Goal: Task Accomplishment & Management: Manage account settings

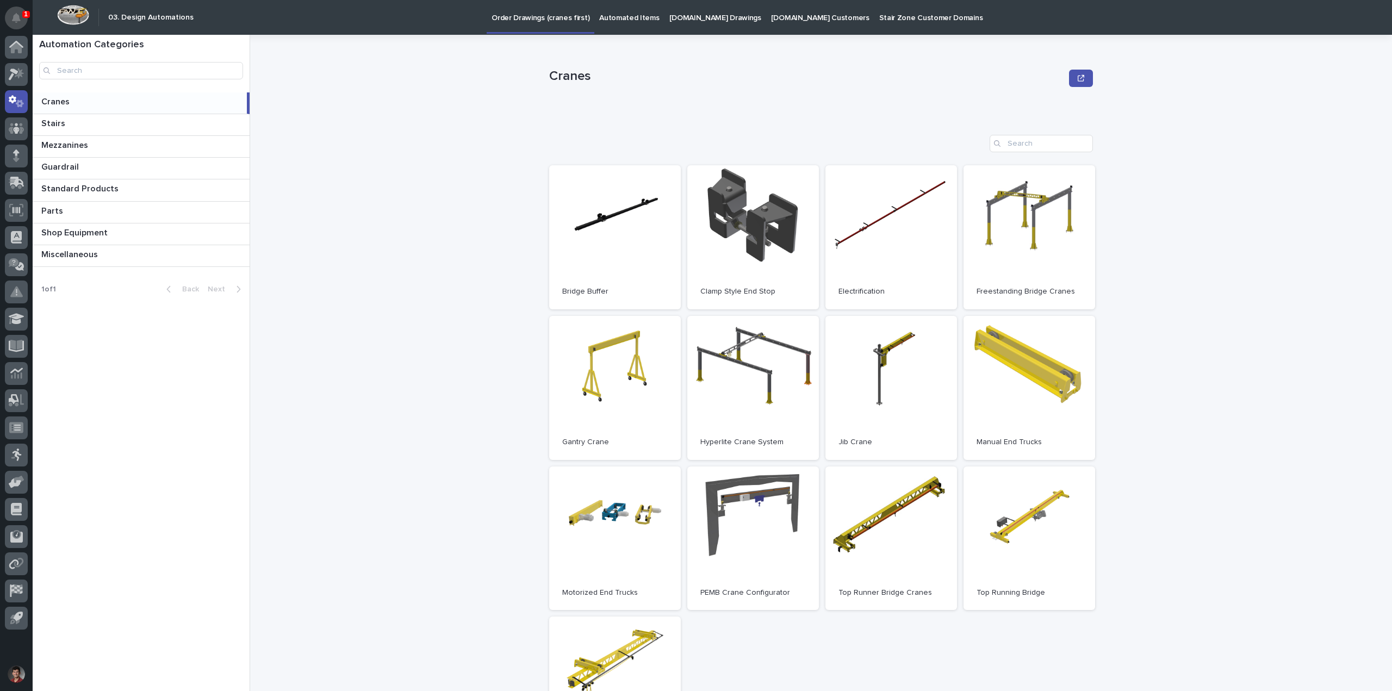
click at [16, 20] on icon "Notifications" at bounding box center [16, 18] width 9 height 10
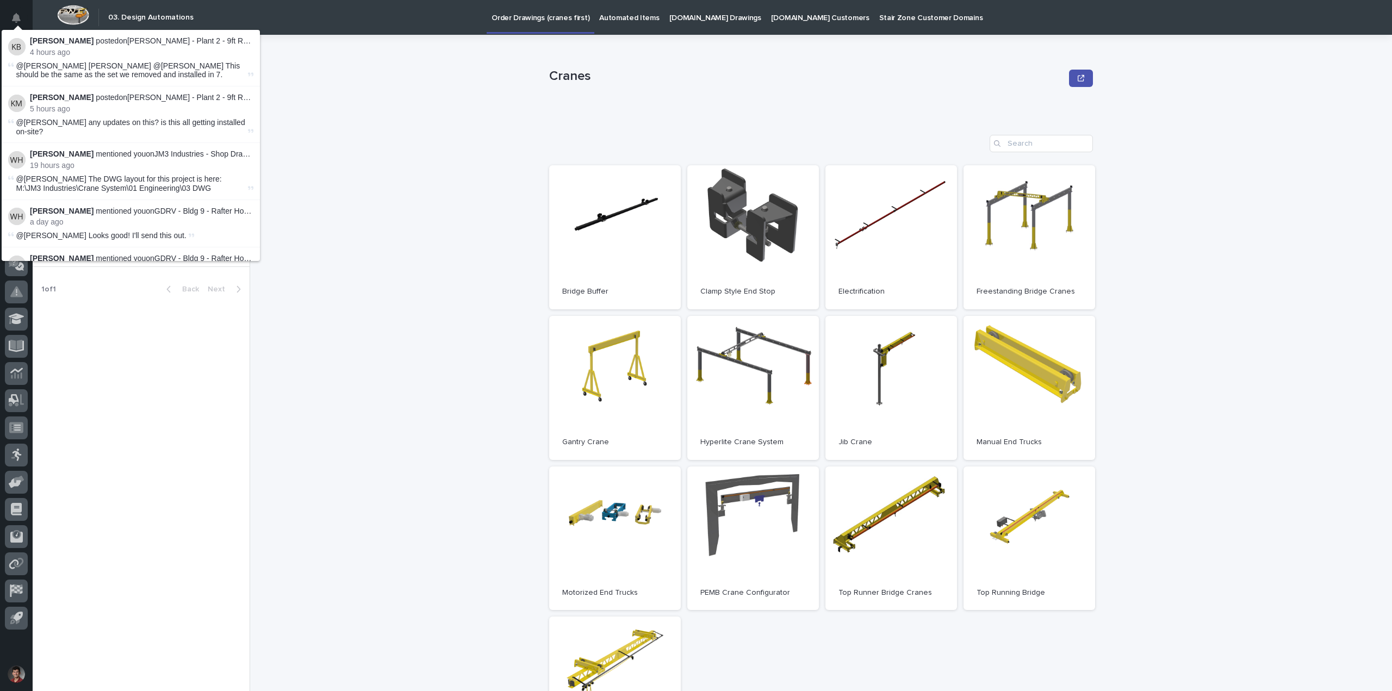
click at [358, 76] on div "Cranes Cranes Sorry, there was an error saving your record. Please try again. P…" at bounding box center [827, 363] width 1129 height 656
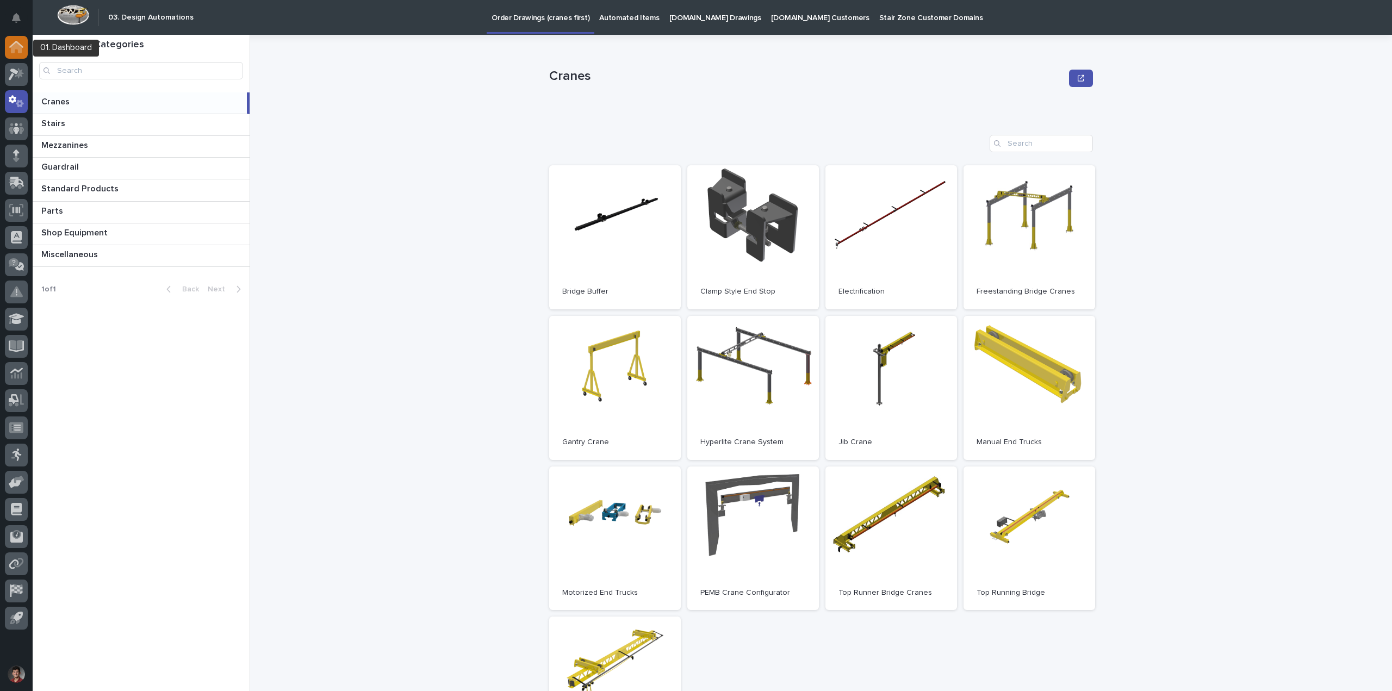
click at [23, 51] on icon at bounding box center [16, 47] width 14 height 13
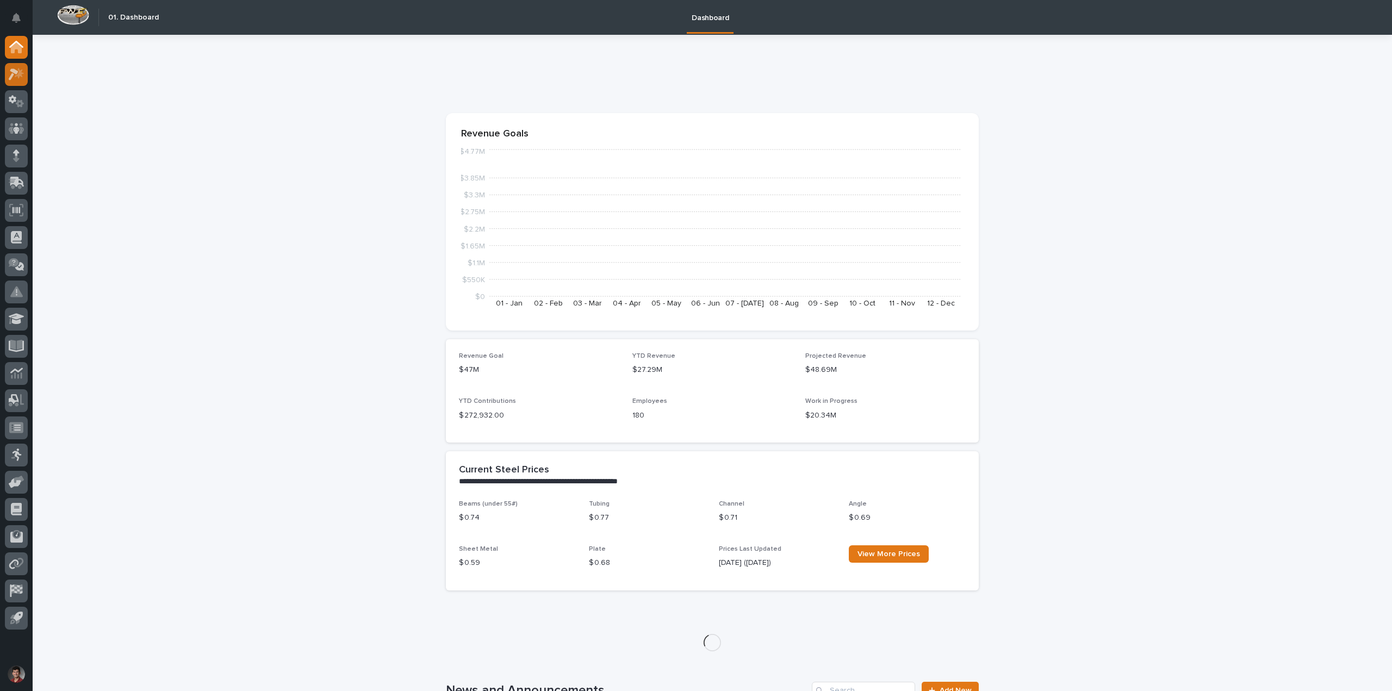
click at [12, 76] on icon at bounding box center [14, 74] width 10 height 12
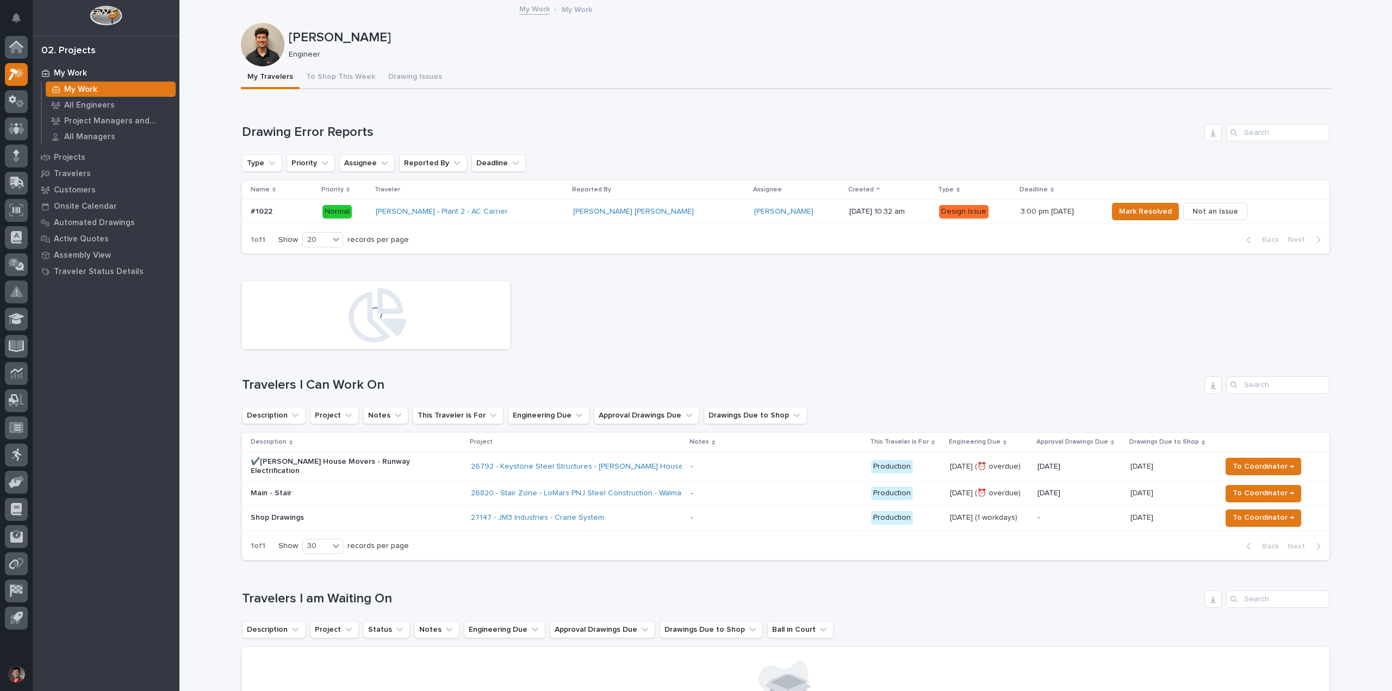
click at [506, 216] on div "[PERSON_NAME] - Plant 2 - AC Carrier" at bounding box center [470, 212] width 189 height 18
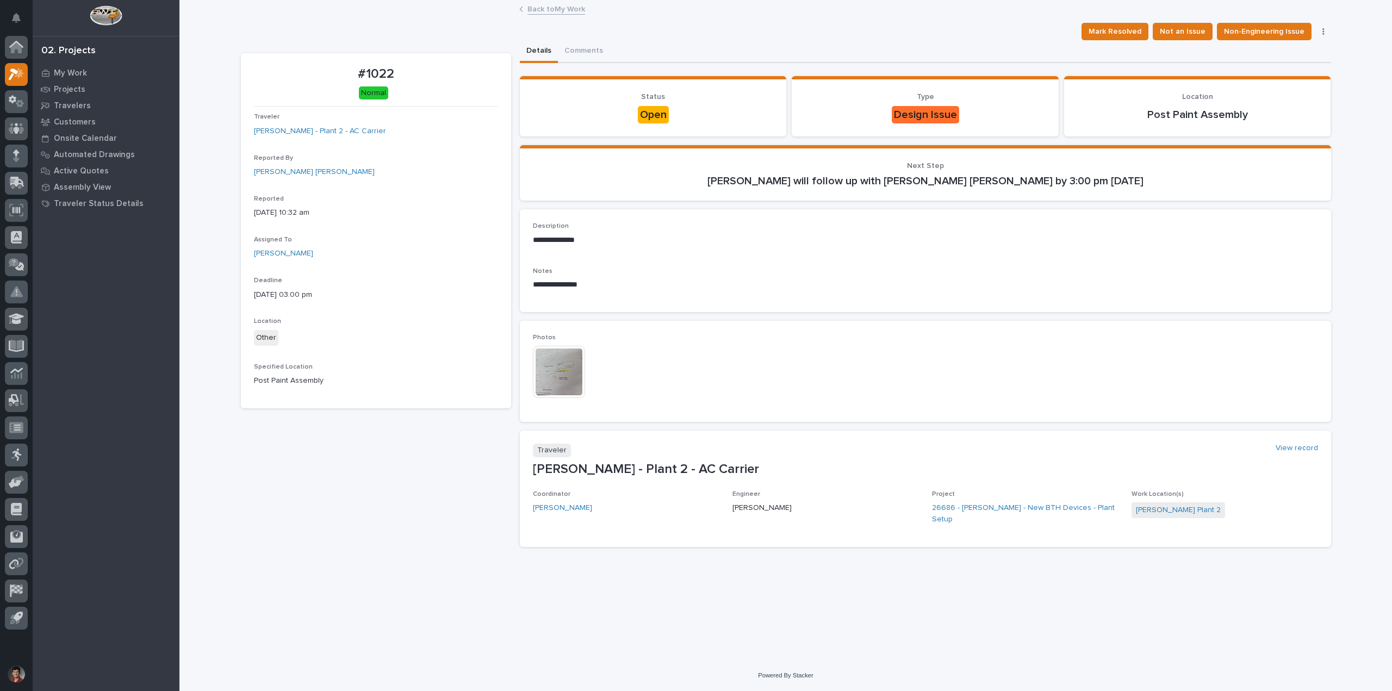
click at [560, 369] on img at bounding box center [559, 372] width 52 height 52
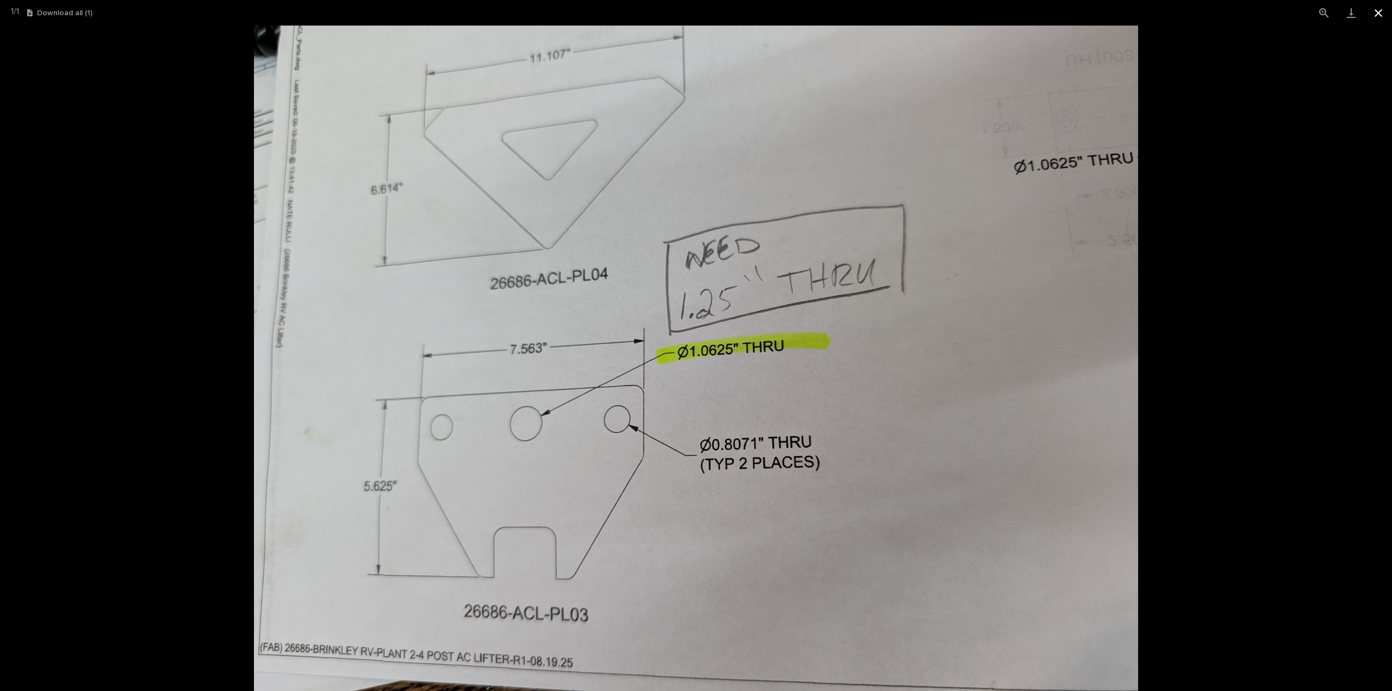
click at [1377, 13] on button "Close gallery" at bounding box center [1377, 13] width 27 height 26
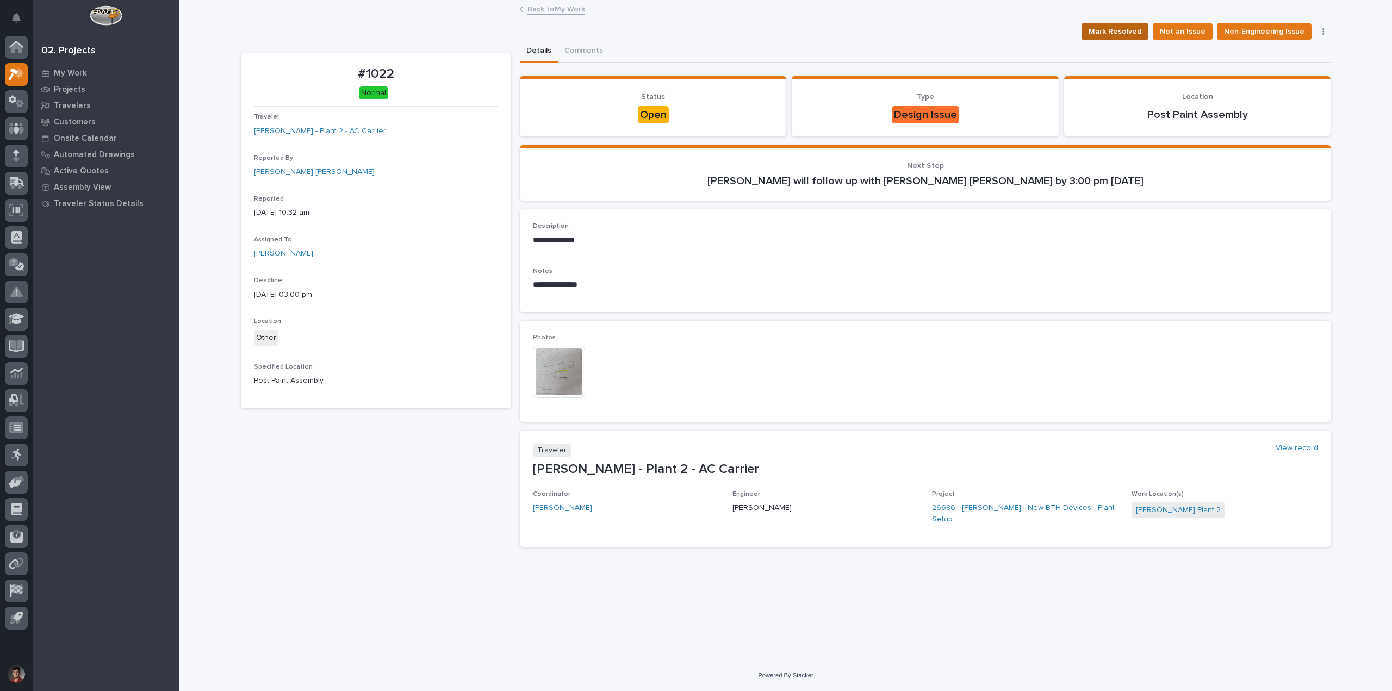
click at [1141, 35] on span "Mark Resolved" at bounding box center [1114, 31] width 53 height 13
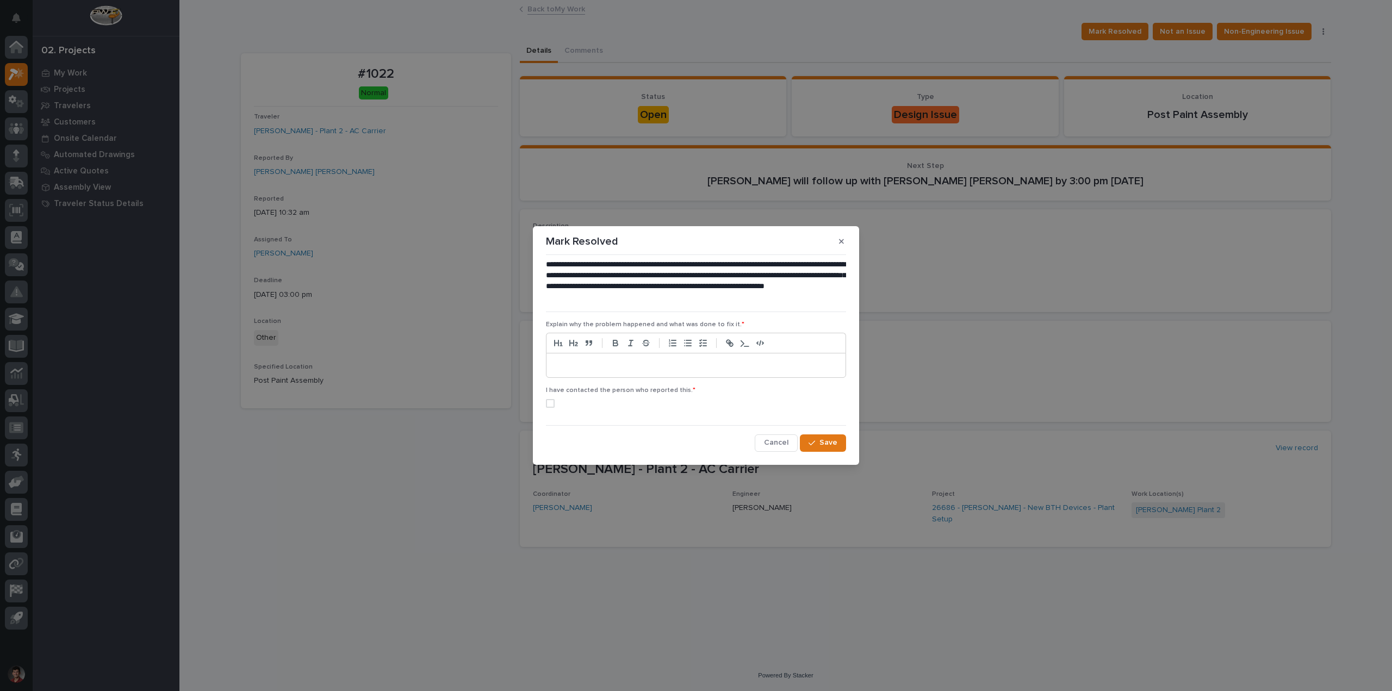
drag, startPoint x: 624, startPoint y: 367, endPoint x: 627, endPoint y: 361, distance: 6.3
click at [624, 369] on p at bounding box center [695, 365] width 283 height 11
click at [550, 403] on span at bounding box center [550, 403] width 9 height 9
click at [857, 440] on div "**********" at bounding box center [696, 345] width 1392 height 691
click at [821, 437] on button "Save" at bounding box center [823, 442] width 46 height 17
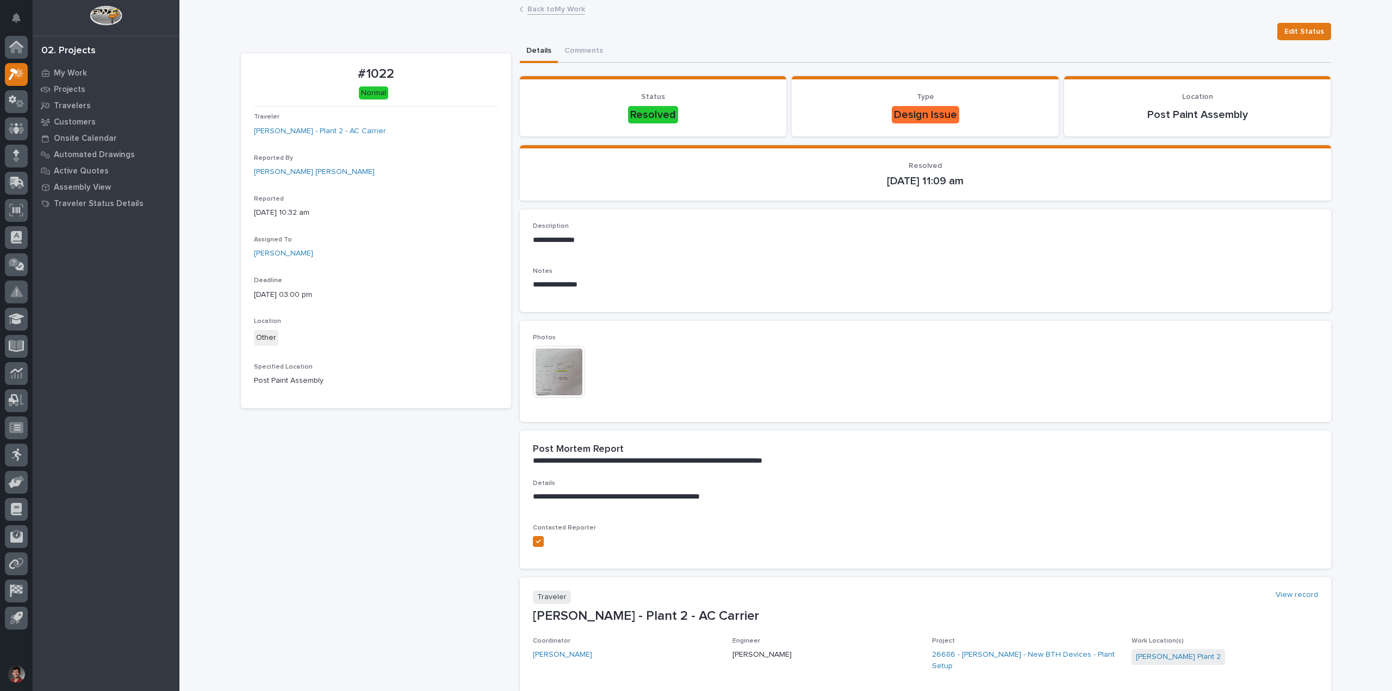
click at [541, 4] on link "Back to My Work" at bounding box center [556, 8] width 58 height 13
